Goal: Contribute content: Contribute content

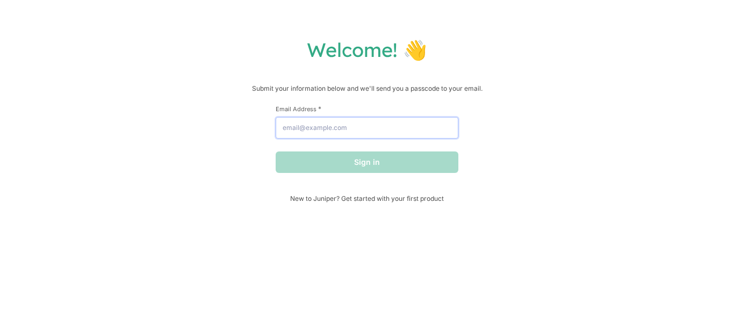
click at [402, 133] on input "Email Address *" at bounding box center [367, 127] width 183 height 21
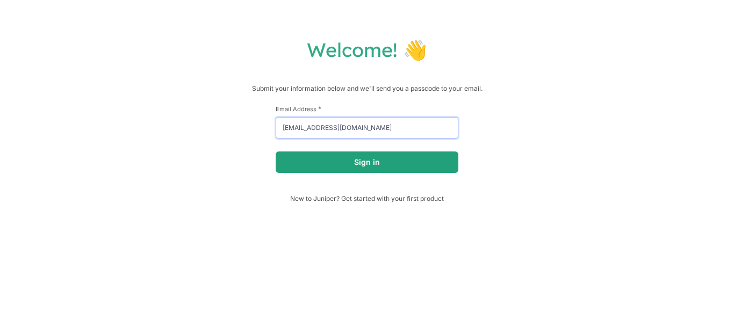
type input "[EMAIL_ADDRESS][DOMAIN_NAME]"
click at [276, 152] on button "Sign in" at bounding box center [367, 162] width 183 height 21
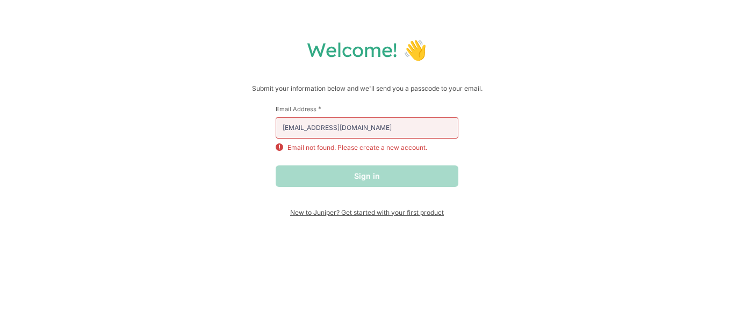
click at [339, 210] on span "New to Juniper? Get started with your first product" at bounding box center [367, 213] width 183 height 8
